Goal: Entertainment & Leisure: Consume media (video, audio)

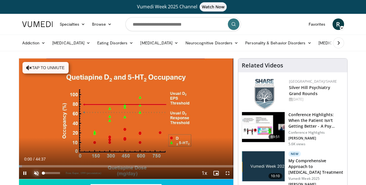
click at [36, 175] on span "Video Player" at bounding box center [37, 174] width 12 height 12
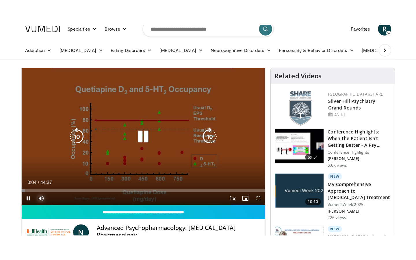
scroll to position [22, 0]
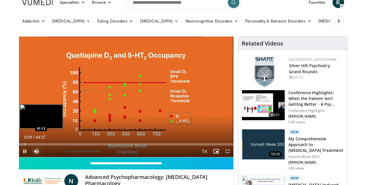
click at [25, 144] on div "Progress Bar" at bounding box center [25, 144] width 1 height 2
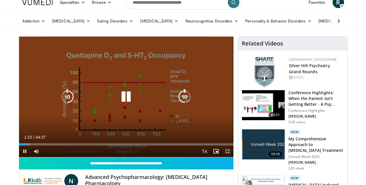
click at [227, 152] on span "Video Player" at bounding box center [228, 152] width 12 height 12
